Goal: Task Accomplishment & Management: Manage account settings

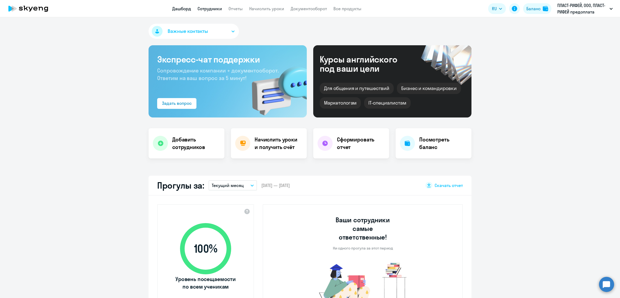
select select "30"
click at [534, 11] on div "Баланс" at bounding box center [533, 8] width 14 height 6
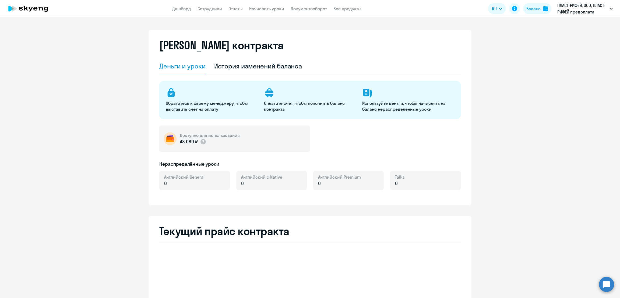
select select "english_adult_not_native_speaker"
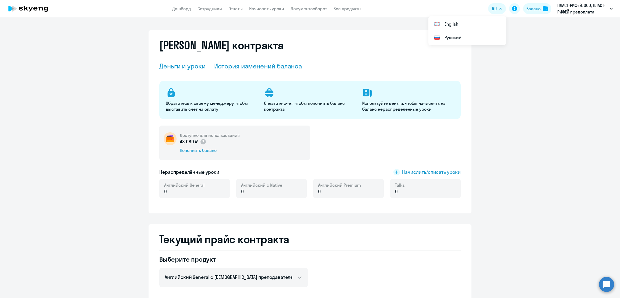
click at [248, 70] on div "История изменений баланса" at bounding box center [258, 66] width 88 height 9
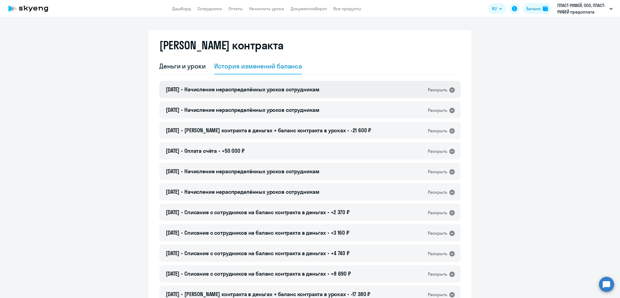
click at [266, 93] on h4 "[DATE] • Начисление нераспределённых уроков сотрудникам" at bounding box center [243, 90] width 154 height 8
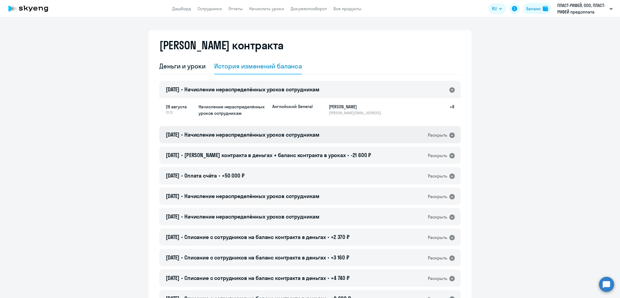
click at [305, 136] on span "Начисление нераспределённых уроков сотрудникам" at bounding box center [251, 134] width 135 height 7
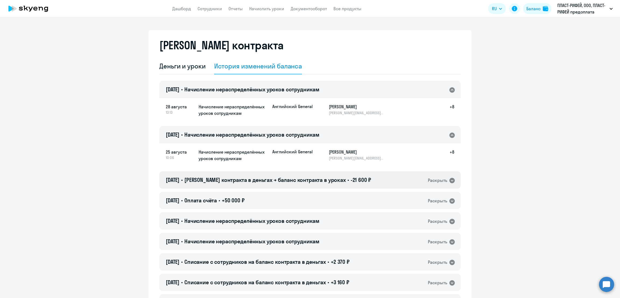
click at [322, 175] on div "[DATE] • Баланс контракта в деньгах → баланс контракта в уроках • -21 600 ₽ Рас…" at bounding box center [309, 179] width 301 height 17
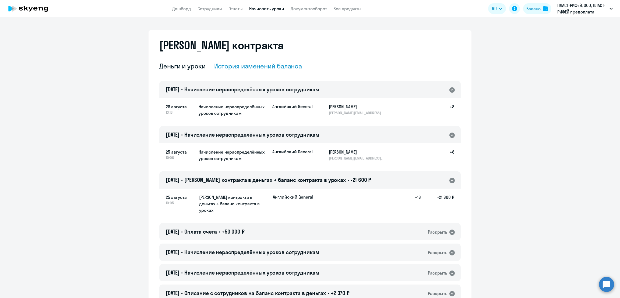
click at [266, 8] on link "Начислить уроки" at bounding box center [266, 8] width 35 height 5
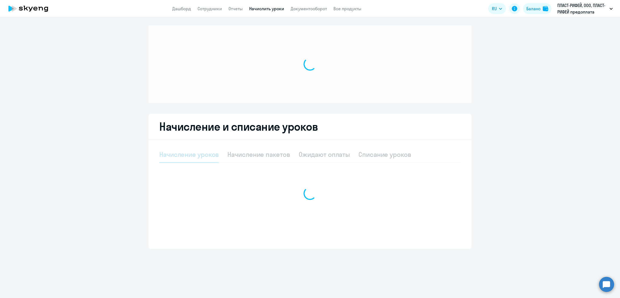
select select "10"
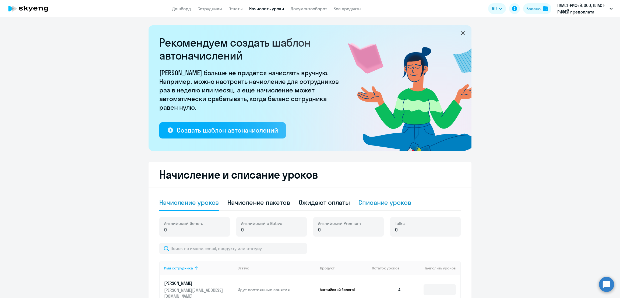
click at [392, 203] on div "Списание уроков" at bounding box center [384, 202] width 53 height 9
select select "10"
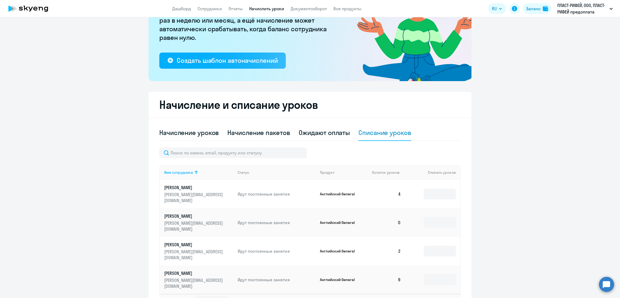
scroll to position [111, 0]
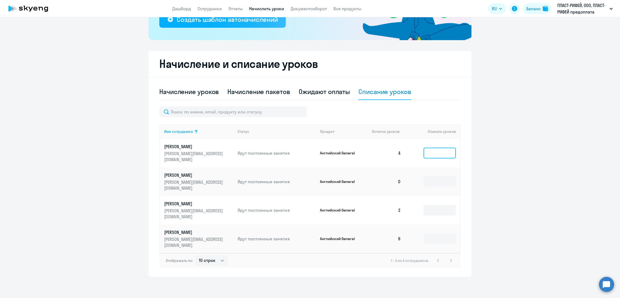
click at [432, 154] on input at bounding box center [440, 152] width 32 height 11
click at [433, 241] on input at bounding box center [440, 238] width 32 height 11
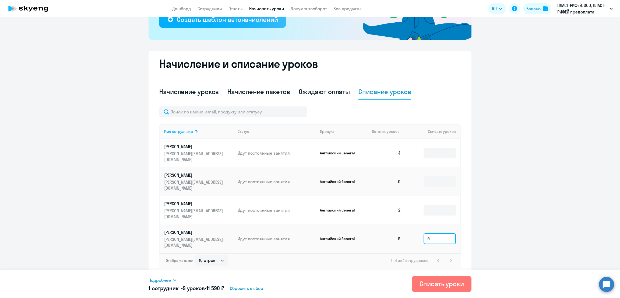
type input "9"
click at [167, 279] on span "Подробнее" at bounding box center [160, 280] width 22 height 6
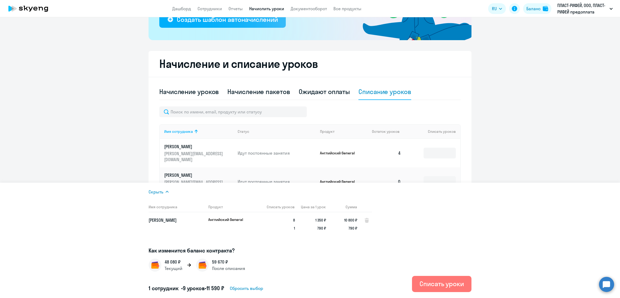
click at [534, 157] on ng-component "Рекомендуем создать шаблон автоначислений Уроки больше не придётся начислять вр…" at bounding box center [310, 96] width 620 height 362
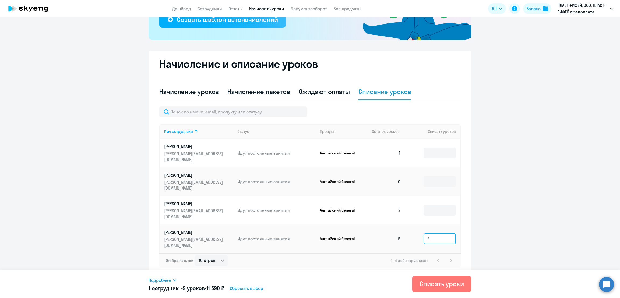
click at [435, 233] on input "9" at bounding box center [440, 238] width 32 height 11
type input "8"
click at [167, 280] on span "Подробнее" at bounding box center [160, 280] width 22 height 6
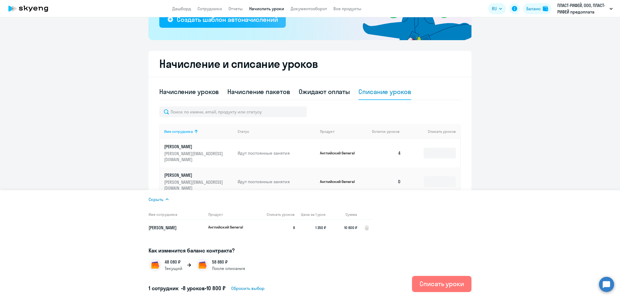
click at [520, 146] on ng-component "Рекомендуем создать шаблон автоначислений Уроки больше не придётся начислять вр…" at bounding box center [310, 96] width 620 height 362
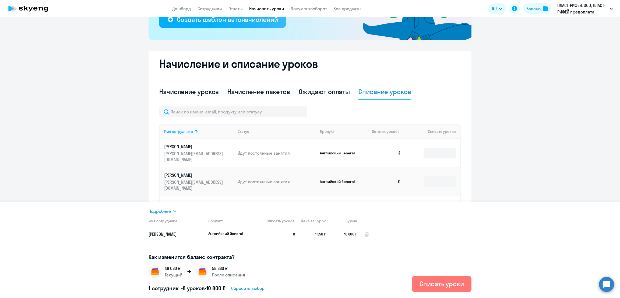
click at [428, 146] on td at bounding box center [432, 153] width 55 height 29
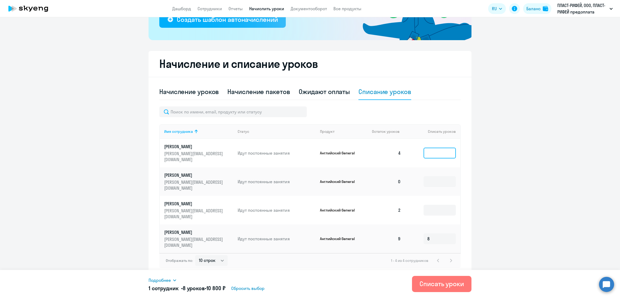
click at [433, 152] on input at bounding box center [440, 152] width 32 height 11
type input "4"
click at [442, 282] on div "Списать уроки" at bounding box center [442, 283] width 44 height 9
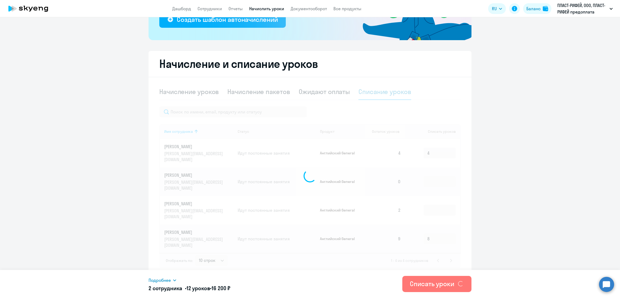
scroll to position [0, 0]
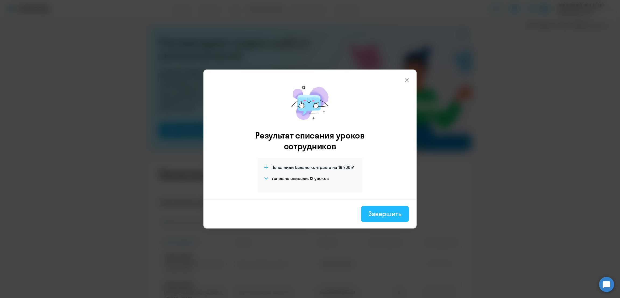
click at [394, 213] on div "Завершить" at bounding box center [384, 213] width 33 height 9
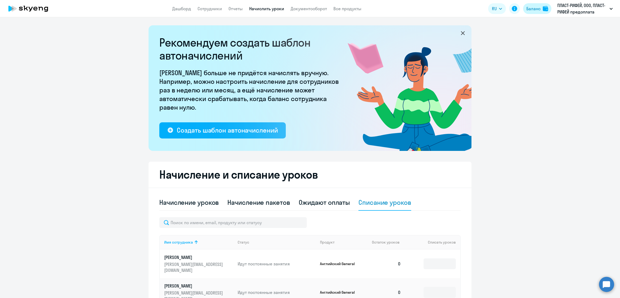
click at [531, 10] on div "Баланс" at bounding box center [533, 8] width 14 height 6
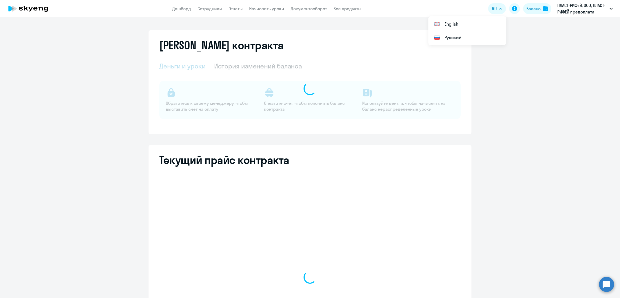
select select "english_adult_not_native_speaker"
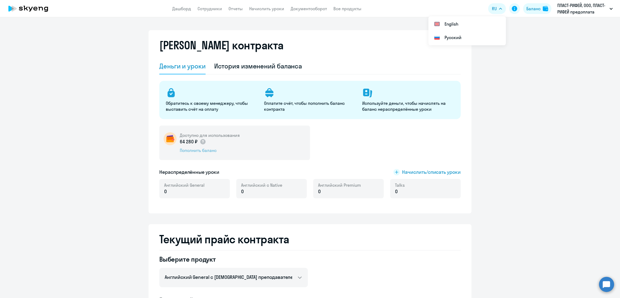
click at [192, 150] on div "Пополнить баланс" at bounding box center [210, 150] width 60 height 6
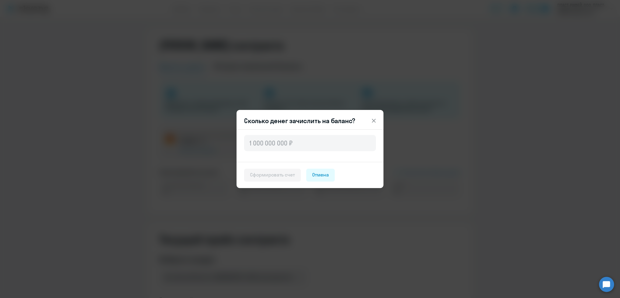
click at [372, 119] on icon at bounding box center [374, 121] width 4 height 4
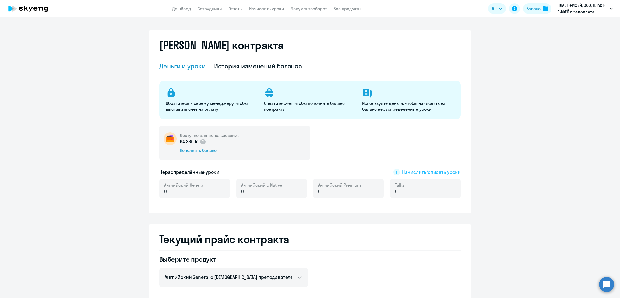
click at [450, 174] on span "Начислить/списать уроки" at bounding box center [431, 171] width 59 height 7
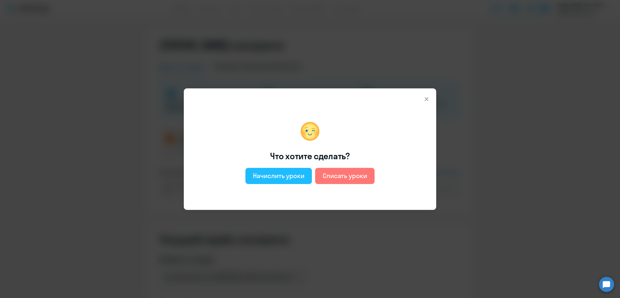
click at [263, 175] on div "Начислить уроки" at bounding box center [278, 175] width 51 height 9
select select "english_adult_not_native_speaker"
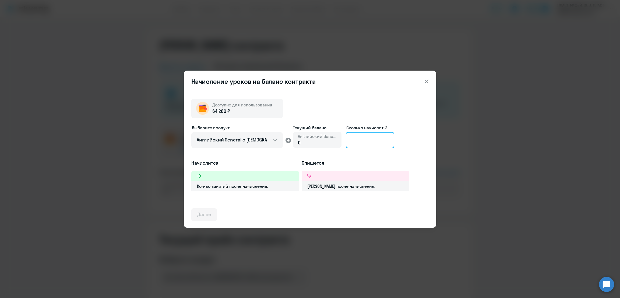
click at [358, 140] on input at bounding box center [370, 140] width 48 height 16
type input "12"
click at [204, 217] on div "Далее" at bounding box center [204, 214] width 14 height 7
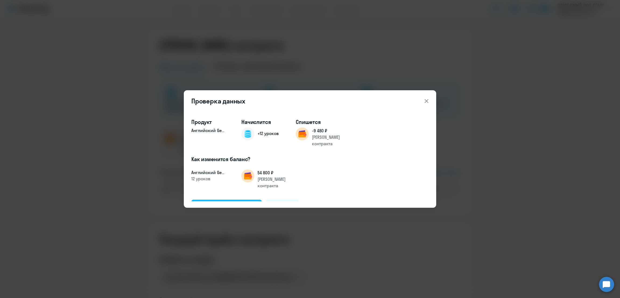
click at [211, 202] on div "Подтвердить и начислить" at bounding box center [226, 205] width 59 height 7
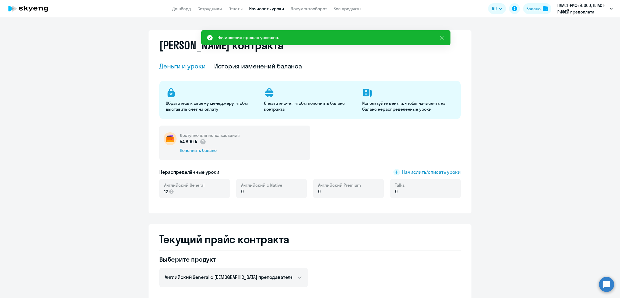
click at [260, 8] on link "Начислить уроки" at bounding box center [266, 8] width 35 height 5
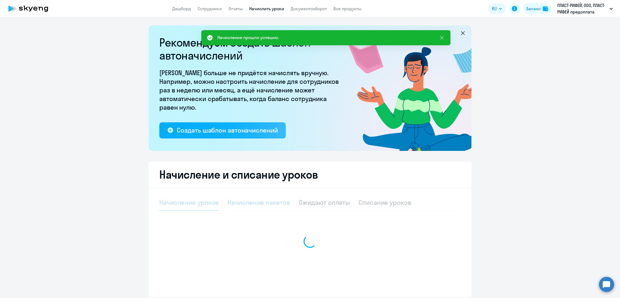
select select "10"
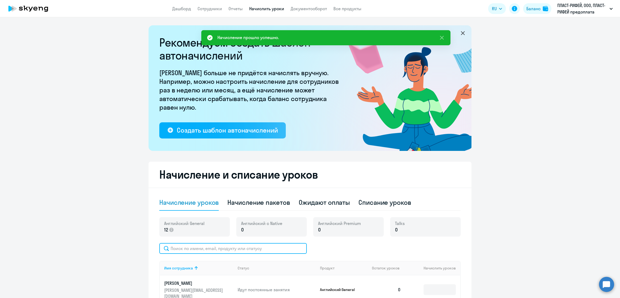
click at [221, 249] on input "text" at bounding box center [232, 248] width 147 height 11
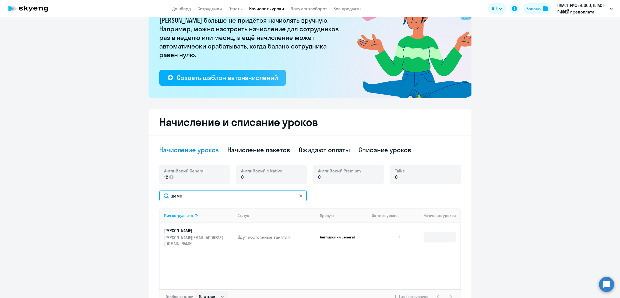
scroll to position [67, 0]
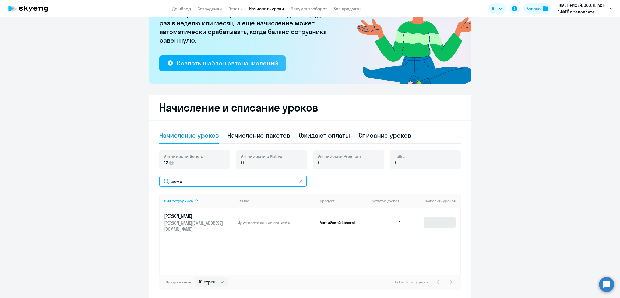
type input "шеме"
click at [431, 224] on input at bounding box center [440, 222] width 32 height 11
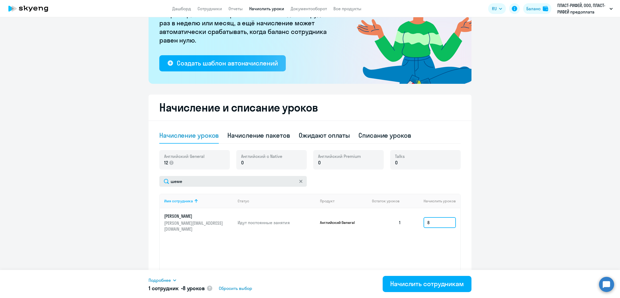
type input "8"
drag, startPoint x: 175, startPoint y: 181, endPoint x: 151, endPoint y: 180, distance: 24.2
click at [151, 180] on div "Начисление и списание уроков Начисление уроков Начисление пакетов Ожидают оплат…" at bounding box center [310, 195] width 323 height 203
type input "кувшин"
click at [436, 223] on input at bounding box center [440, 222] width 32 height 11
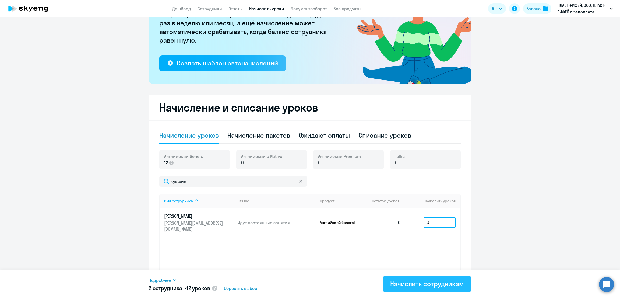
type input "4"
click at [435, 284] on div "Начислить сотрудникам" at bounding box center [427, 283] width 74 height 9
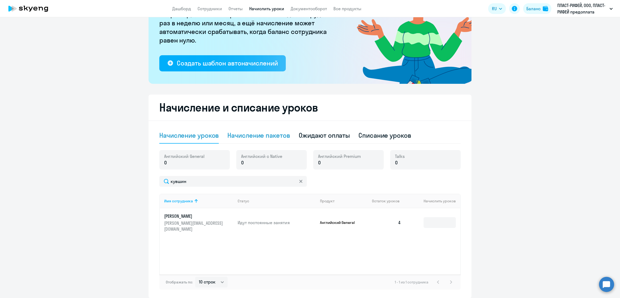
click at [273, 133] on div "Начисление пакетов" at bounding box center [258, 135] width 62 height 9
select select "10"
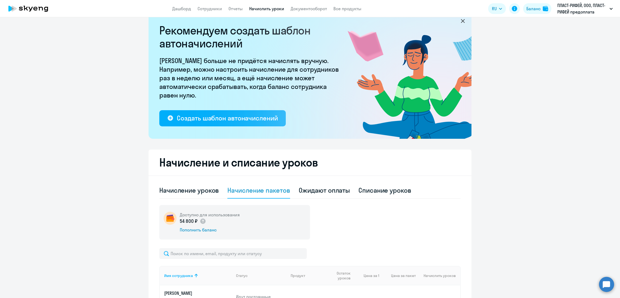
scroll to position [0, 0]
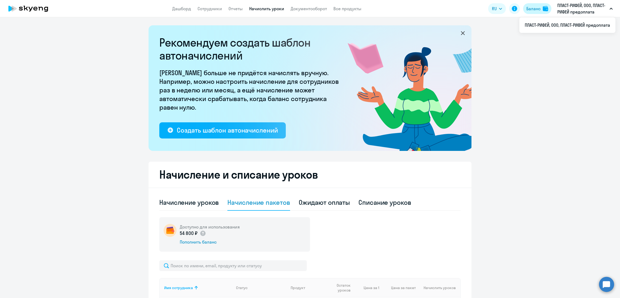
click at [534, 8] on div "Баланс" at bounding box center [533, 8] width 14 height 6
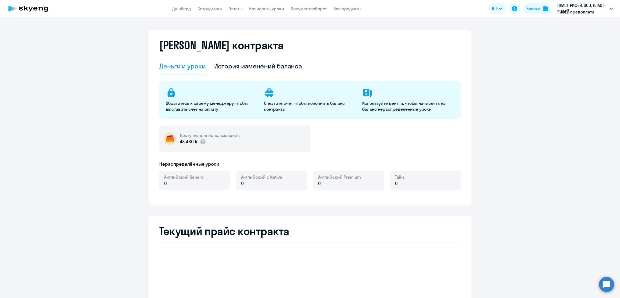
select select "english_adult_not_native_speaker"
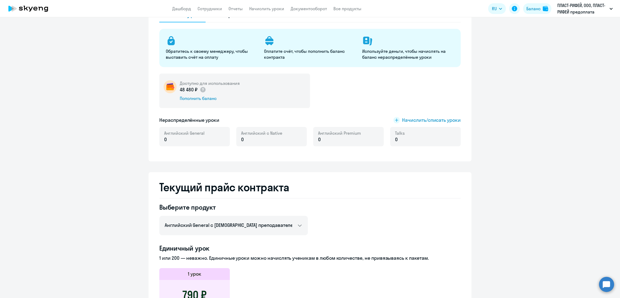
scroll to position [67, 0]
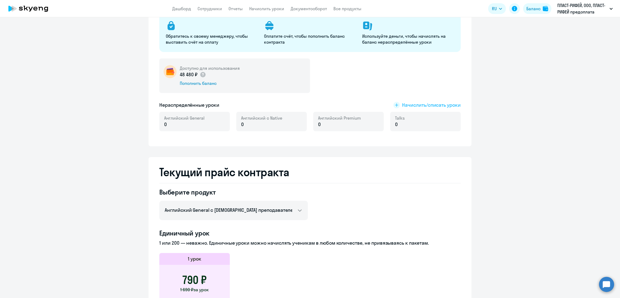
click at [416, 104] on span "Начислить/списать уроки" at bounding box center [431, 104] width 59 height 7
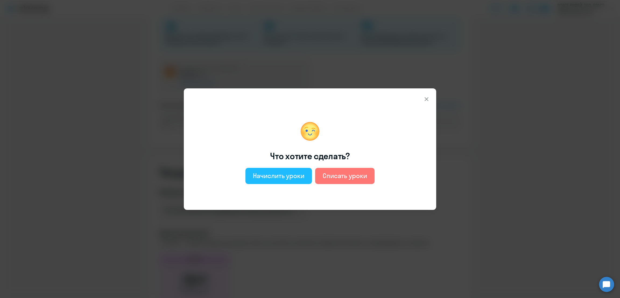
click at [265, 177] on div "Начислить уроки" at bounding box center [278, 175] width 51 height 9
select select "english_adult_not_native_speaker"
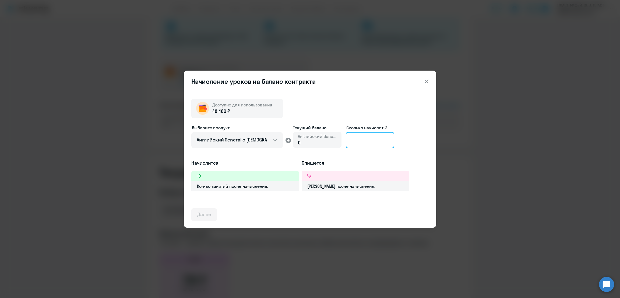
click at [355, 142] on input at bounding box center [370, 140] width 48 height 16
type input "10"
click at [426, 80] on icon at bounding box center [427, 81] width 4 height 4
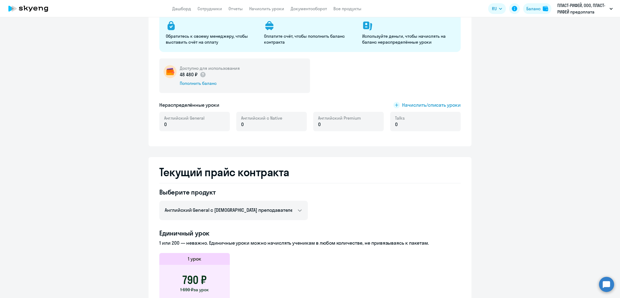
click at [493, 104] on ng-component "[PERSON_NAME] контракта [PERSON_NAME] и уроки История изменений баланса Обратит…" at bounding box center [310, 228] width 620 height 531
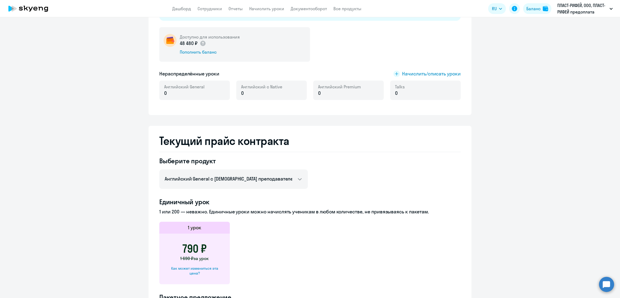
scroll to position [97, 0]
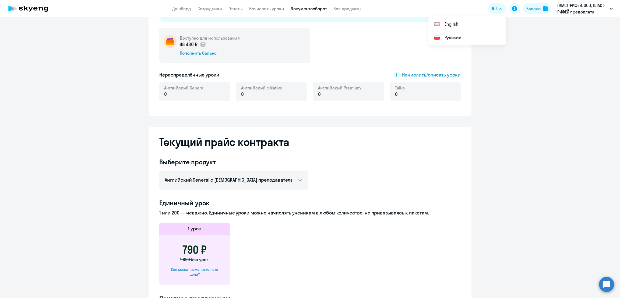
click at [303, 6] on link "Документооборот" at bounding box center [309, 8] width 36 height 5
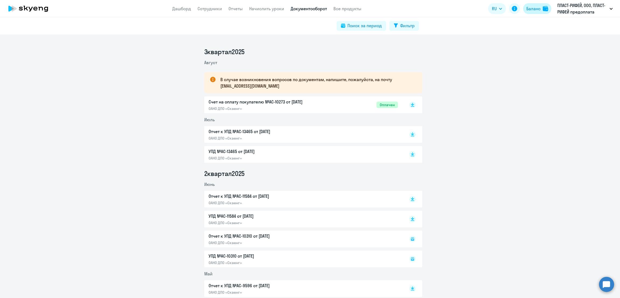
click at [530, 8] on div "Баланс" at bounding box center [533, 8] width 14 height 6
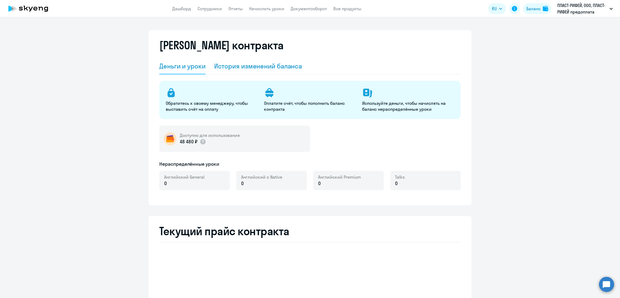
select select "english_adult_not_native_speaker"
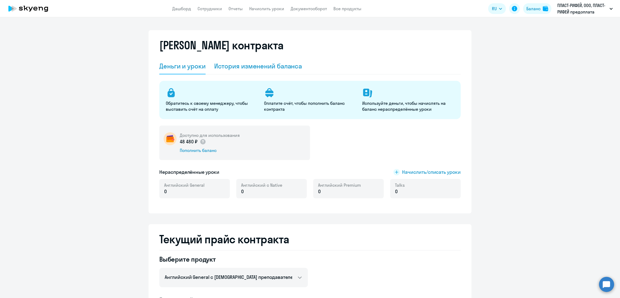
click at [270, 70] on div "История изменений баланса" at bounding box center [258, 66] width 88 height 9
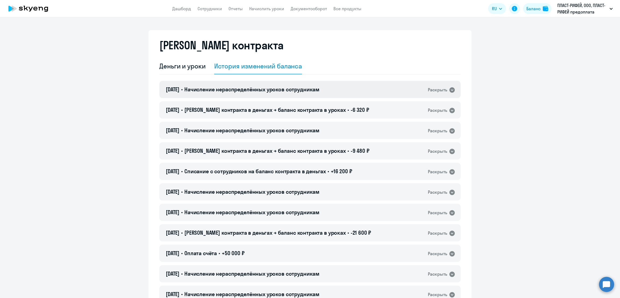
click at [277, 90] on span "Начисление нераспределённых уроков сотрудникам" at bounding box center [251, 89] width 135 height 7
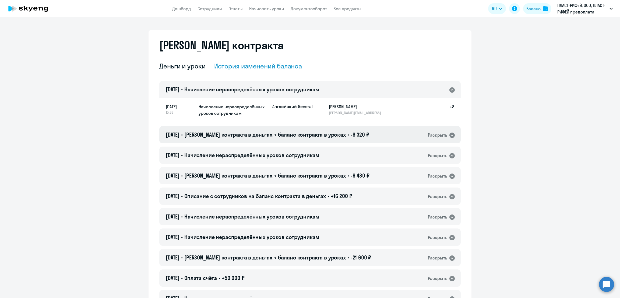
click at [289, 133] on span "[PERSON_NAME] контракта в деньгах → баланс контракта в уроках" at bounding box center [264, 134] width 161 height 7
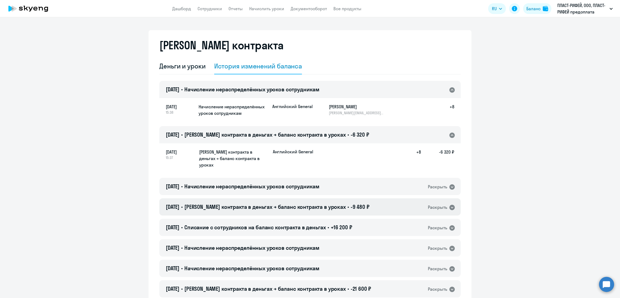
click at [356, 203] on span "-9 480 ₽" at bounding box center [360, 206] width 19 height 7
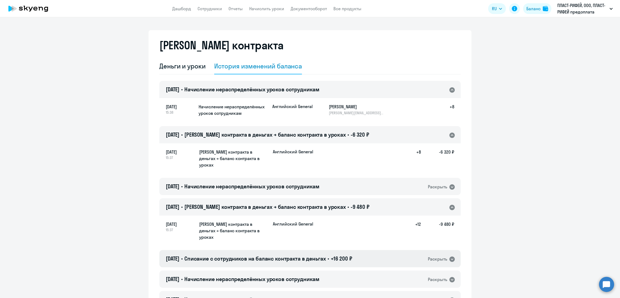
click at [374, 250] on div "[DATE] • Списание с сотрудников на баланс контракта в деньгах • +16 200 ₽ Раскр…" at bounding box center [309, 258] width 301 height 17
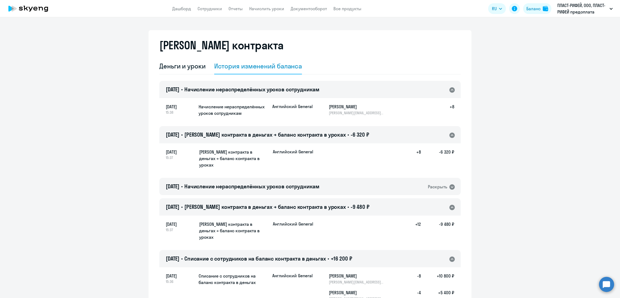
scroll to position [67, 0]
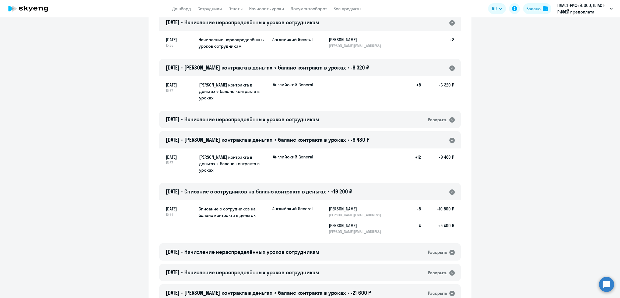
drag, startPoint x: 350, startPoint y: 40, endPoint x: 353, endPoint y: 40, distance: 3.3
click at [353, 40] on div "Английский General [PERSON_NAME] Явдатович [EMAIL_ADDRESS][DOMAIN_NAME] +8" at bounding box center [363, 42] width 182 height 12
copy h5 "[PERSON_NAME]"
